Goal: Task Accomplishment & Management: Use online tool/utility

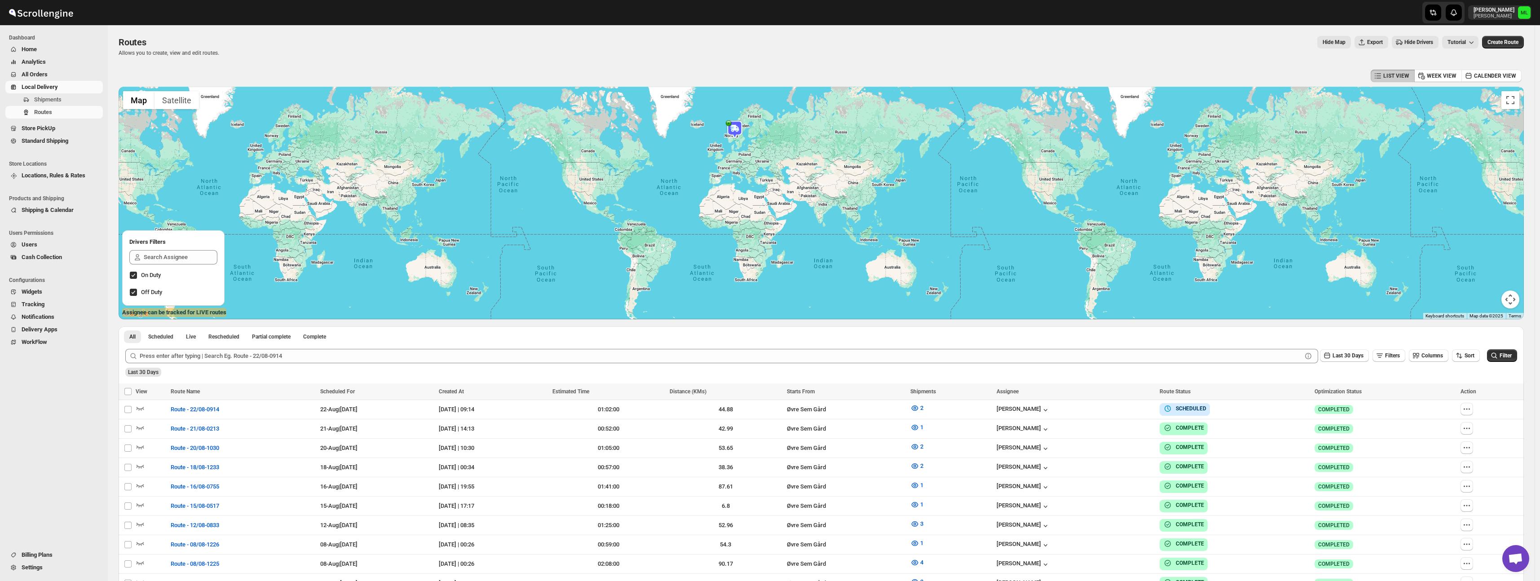
click at [65, 140] on span "Standard Shipping" at bounding box center [45, 140] width 47 height 7
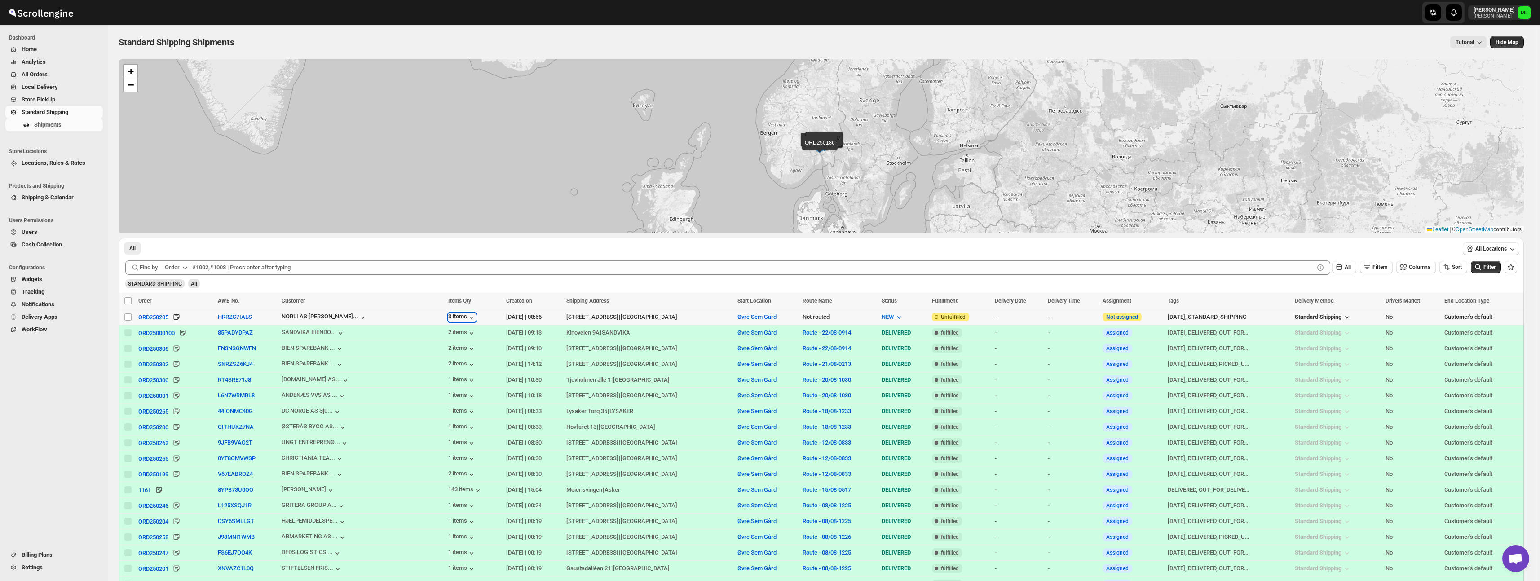
click at [467, 320] on icon "button" at bounding box center [471, 317] width 9 height 9
click at [467, 315] on icon "button" at bounding box center [471, 317] width 9 height 9
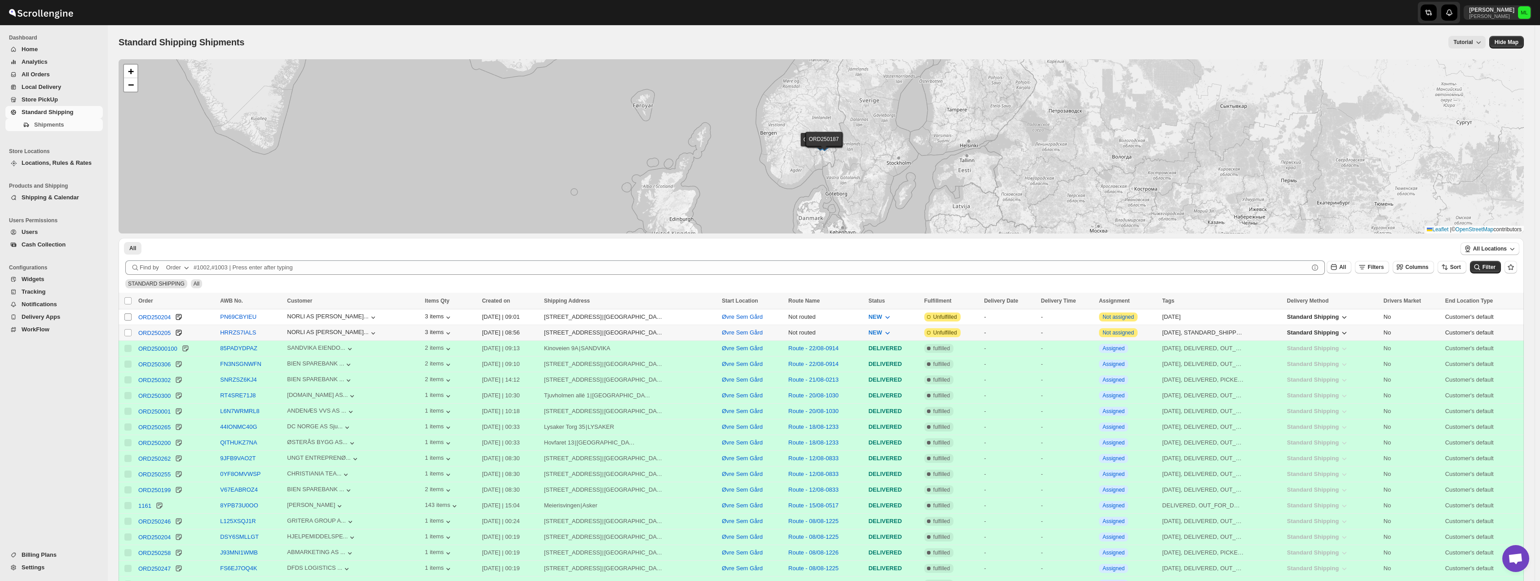
drag, startPoint x: 131, startPoint y: 331, endPoint x: 131, endPoint y: 321, distance: 10.8
click at [131, 331] on input "Select shipment" at bounding box center [127, 332] width 7 height 7
checkbox input "true"
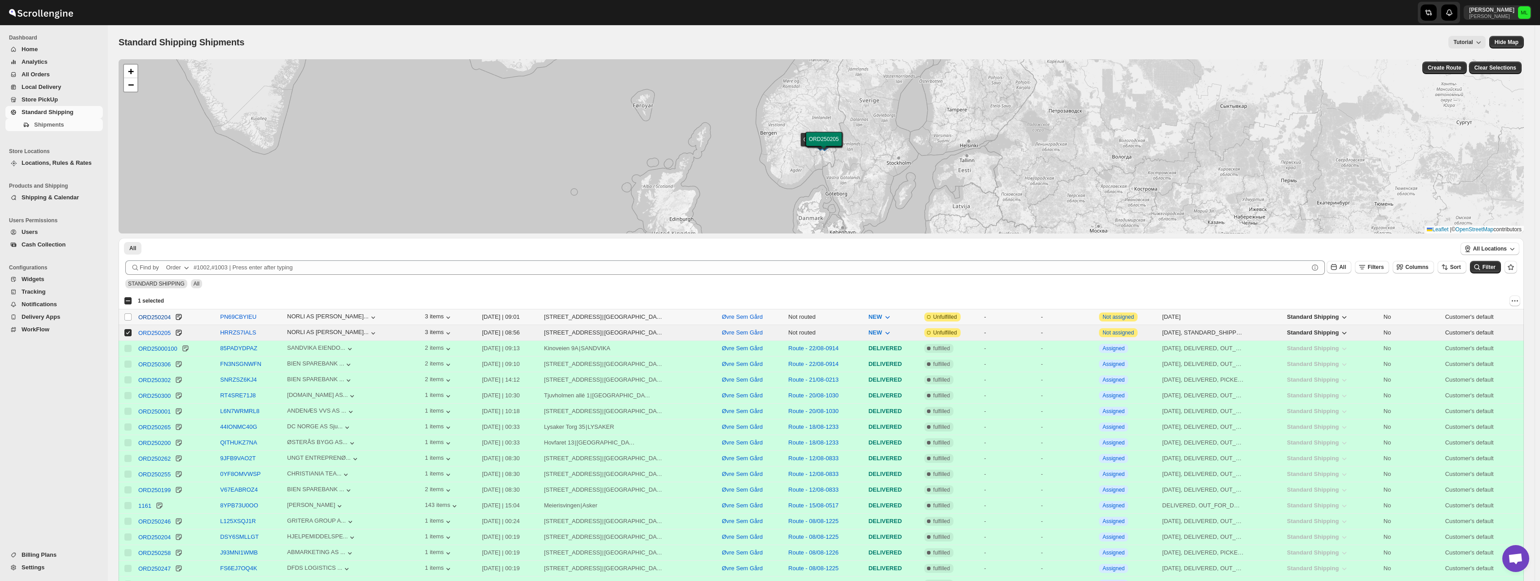
drag, startPoint x: 130, startPoint y: 317, endPoint x: 143, endPoint y: 317, distance: 13.1
click at [130, 317] on input "Select shipment" at bounding box center [127, 316] width 7 height 7
checkbox input "true"
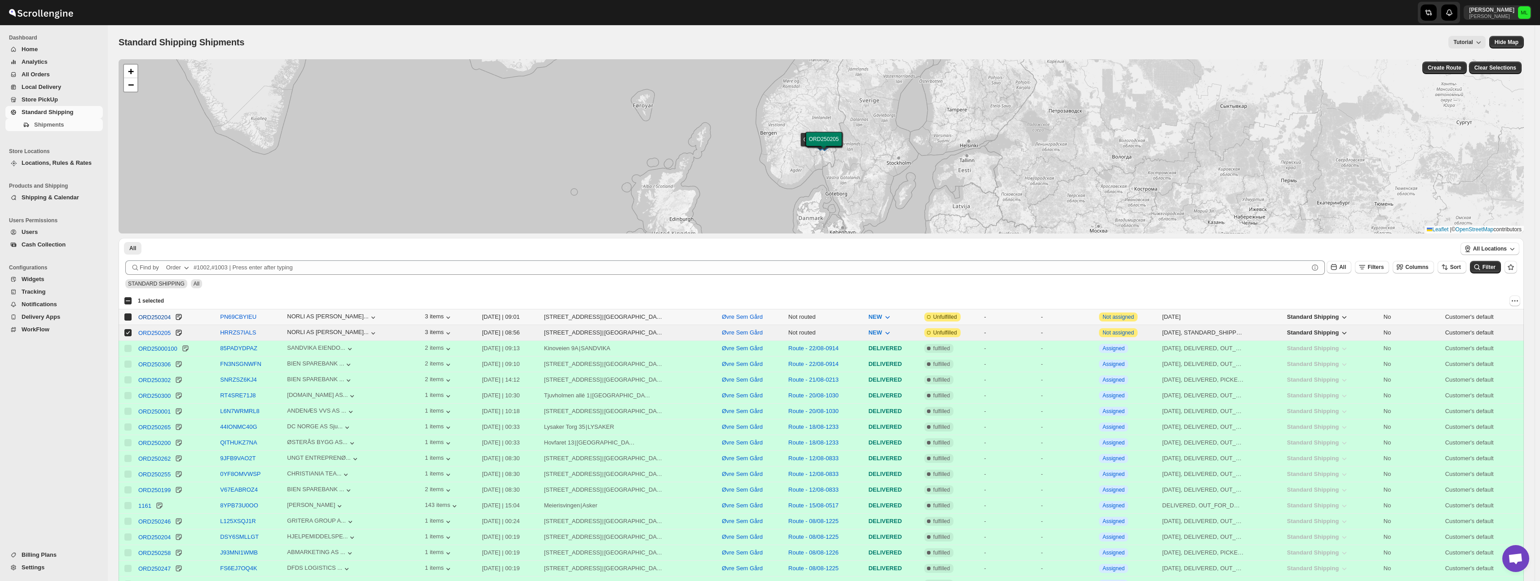
checkbox input "true"
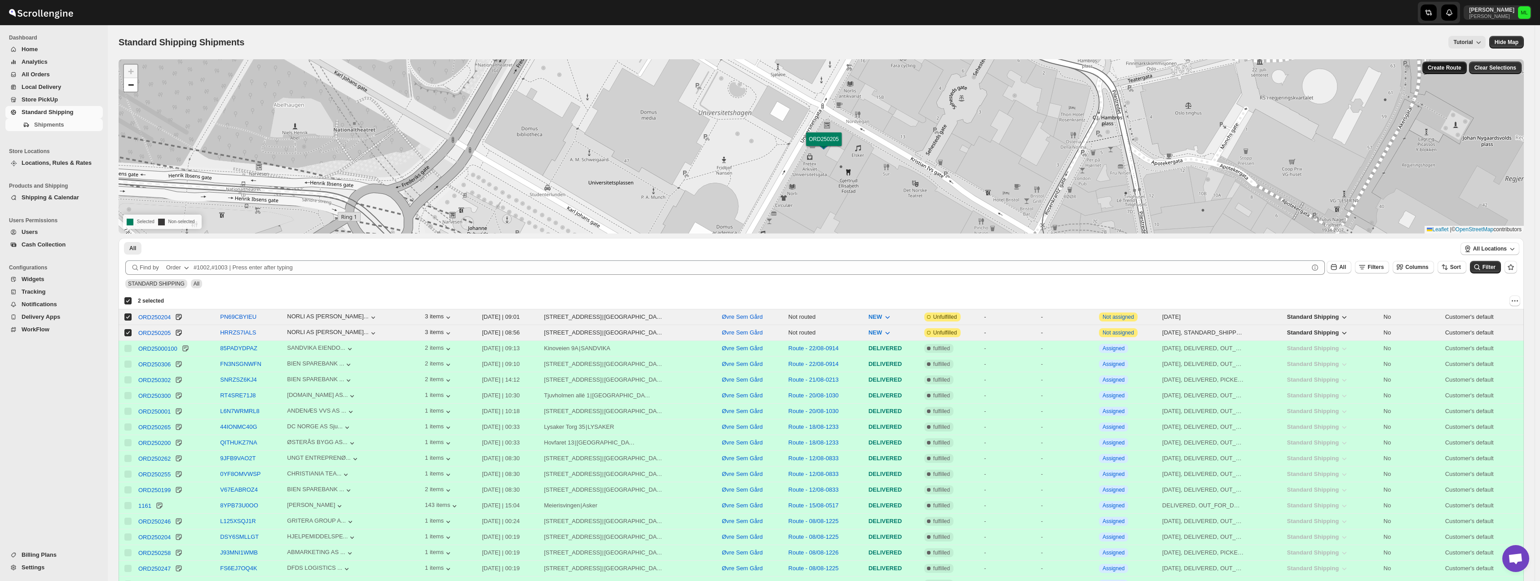
click at [1455, 72] on button "Create Route" at bounding box center [1444, 68] width 44 height 13
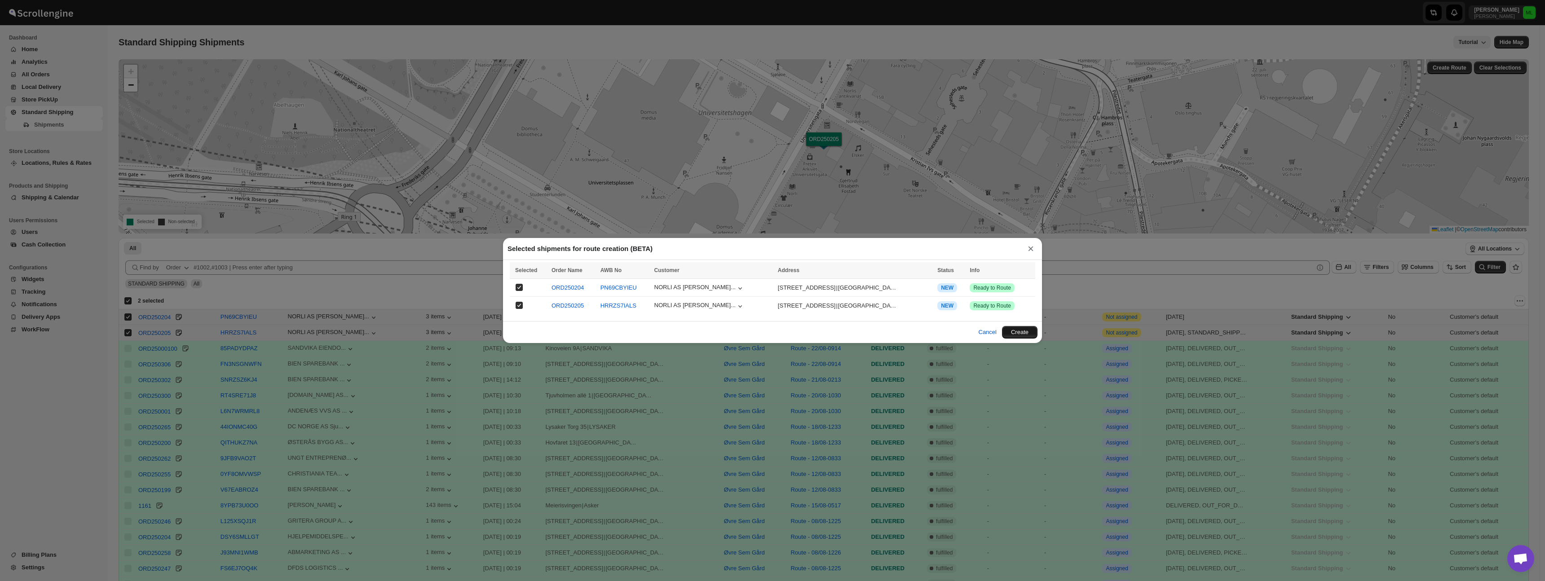
click at [1018, 335] on button "Create" at bounding box center [1019, 332] width 35 height 13
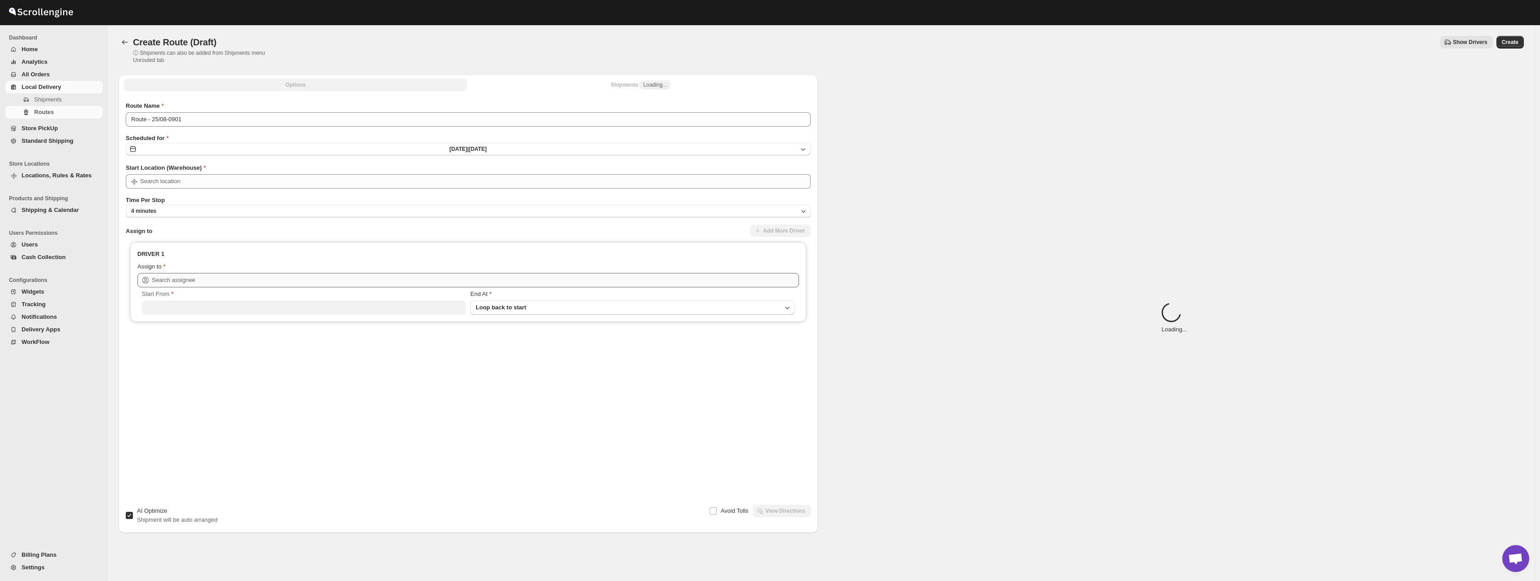
type input "Øvre Sem Gård"
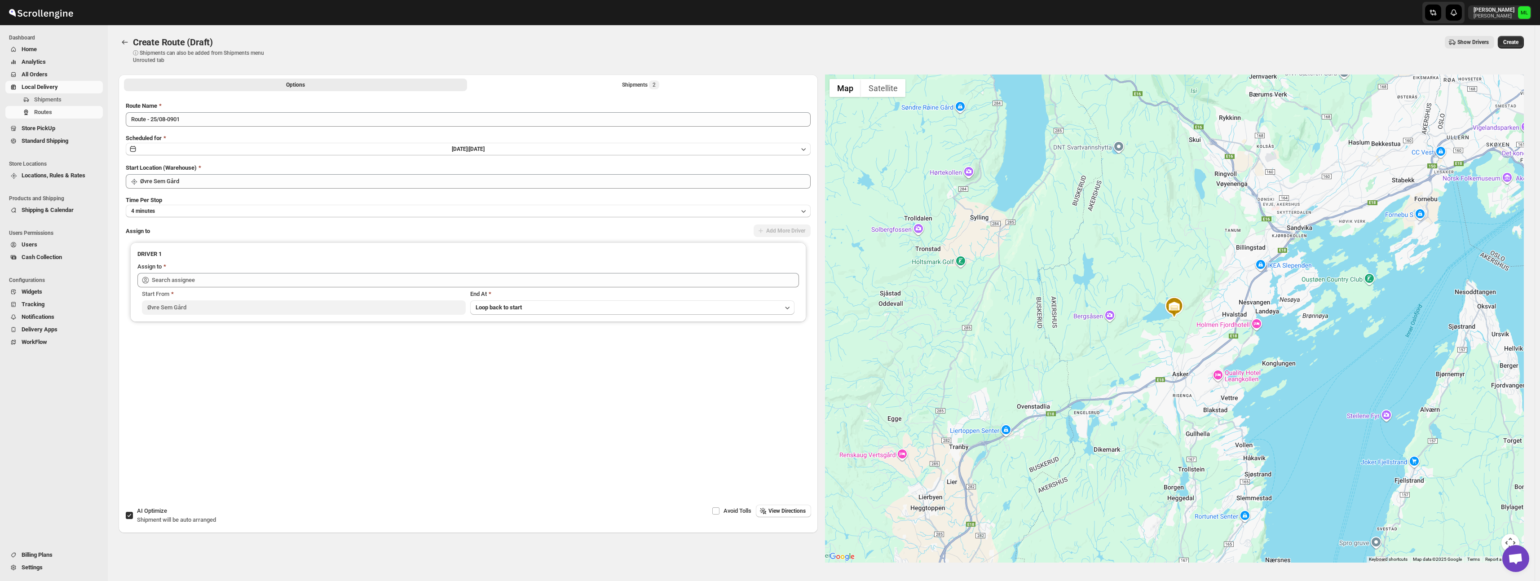
click at [769, 511] on span "View Directions" at bounding box center [786, 510] width 37 height 7
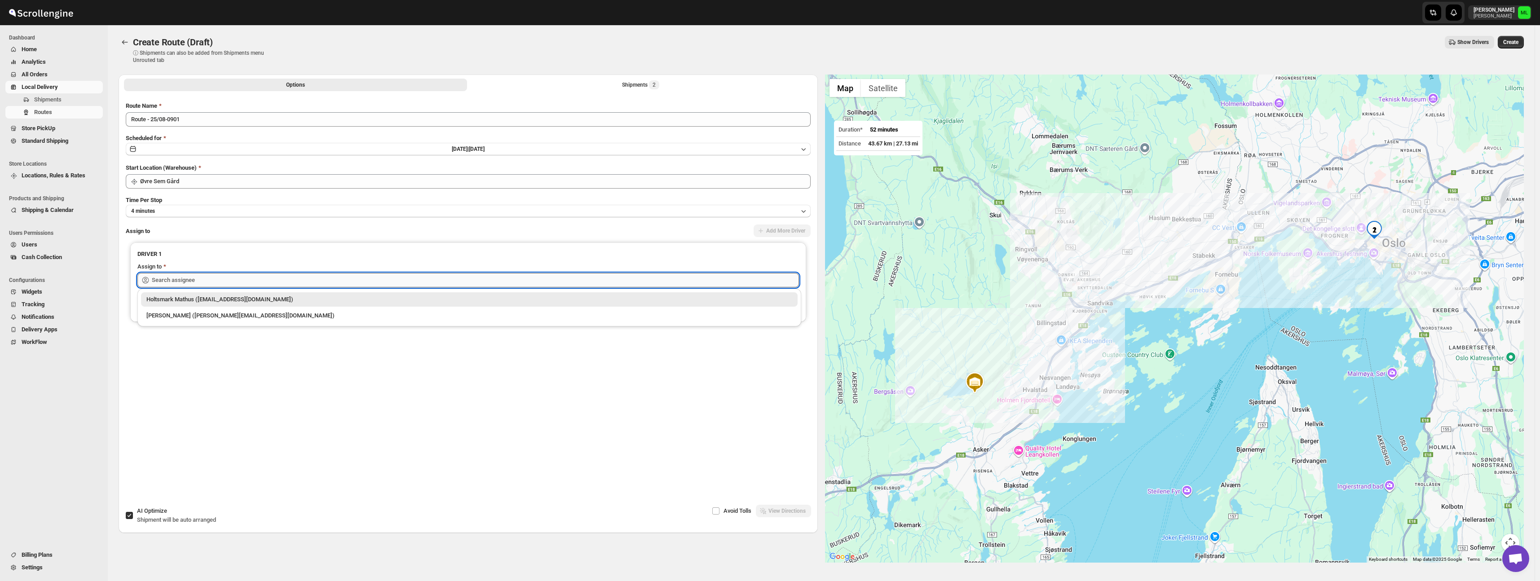
click at [441, 275] on input "text" at bounding box center [475, 280] width 647 height 14
click at [231, 314] on div "[PERSON_NAME] ([PERSON_NAME][EMAIL_ADDRESS][DOMAIN_NAME])" at bounding box center [469, 315] width 646 height 9
type input "[PERSON_NAME] ([PERSON_NAME][EMAIL_ADDRESS][DOMAIN_NAME])"
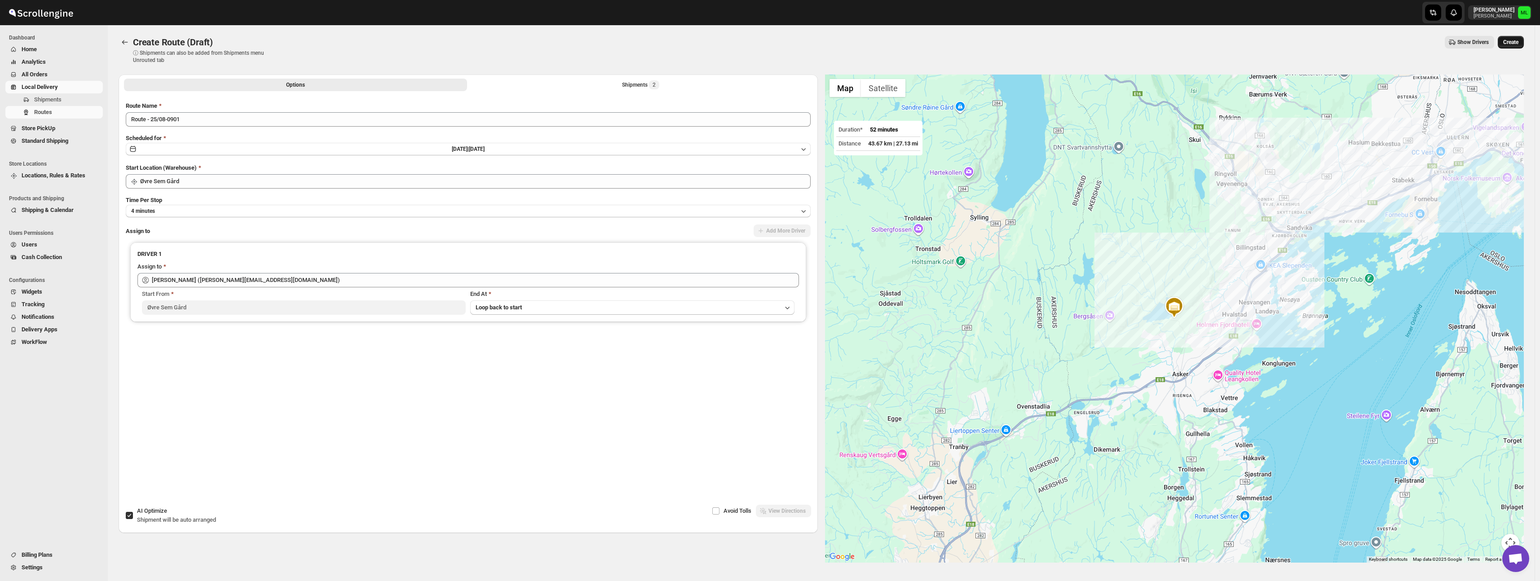
click at [1515, 42] on span "Create" at bounding box center [1510, 42] width 15 height 7
